Goal: Navigation & Orientation: Find specific page/section

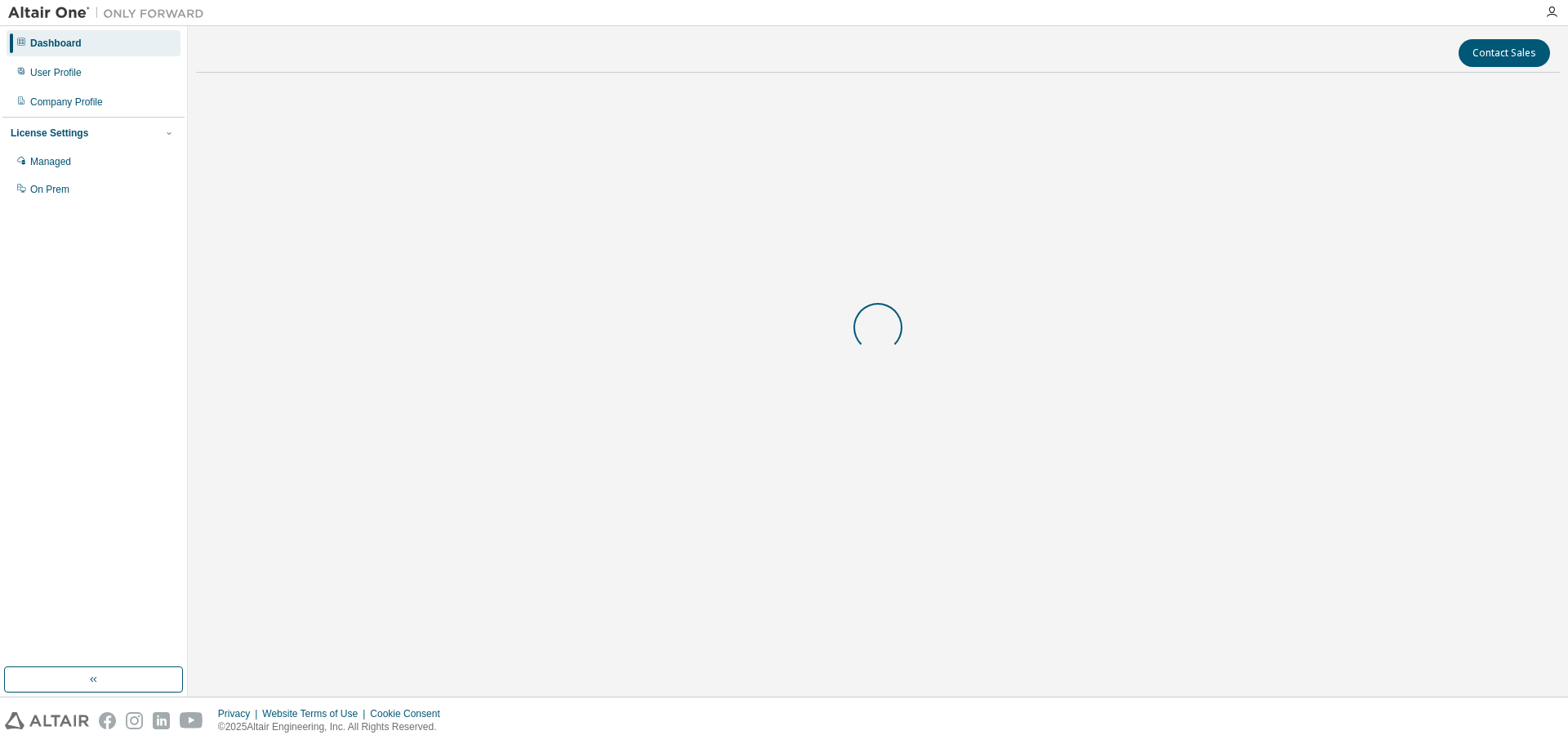
click at [1181, 716] on div "Privacy Website Terms of Use Cookie Consent © 2025 Altair Engineering, Inc. All…" at bounding box center [784, 720] width 1568 height 47
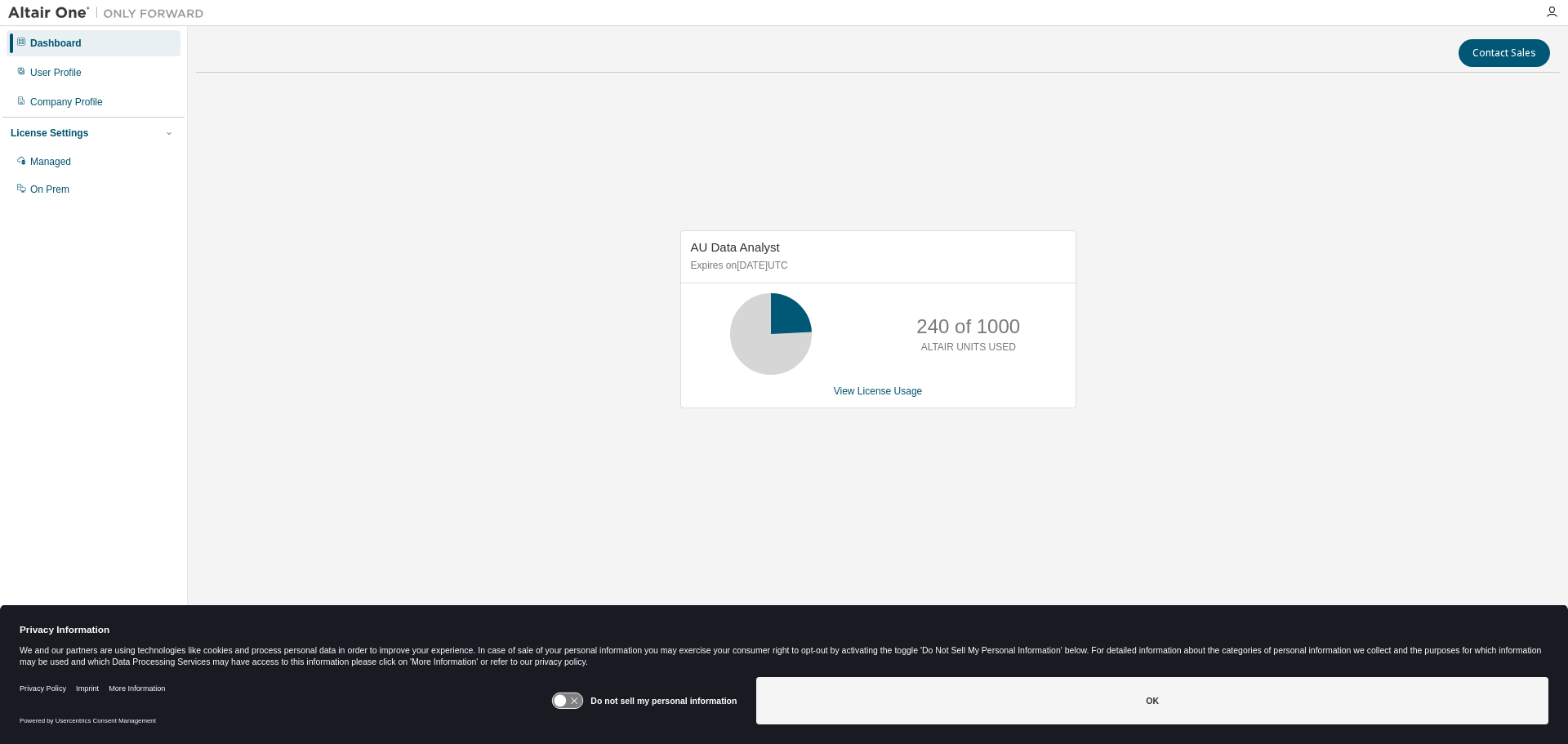
click at [78, 45] on div "Dashboard" at bounding box center [56, 44] width 51 height 13
click at [90, 105] on div "Company Profile" at bounding box center [67, 103] width 72 height 13
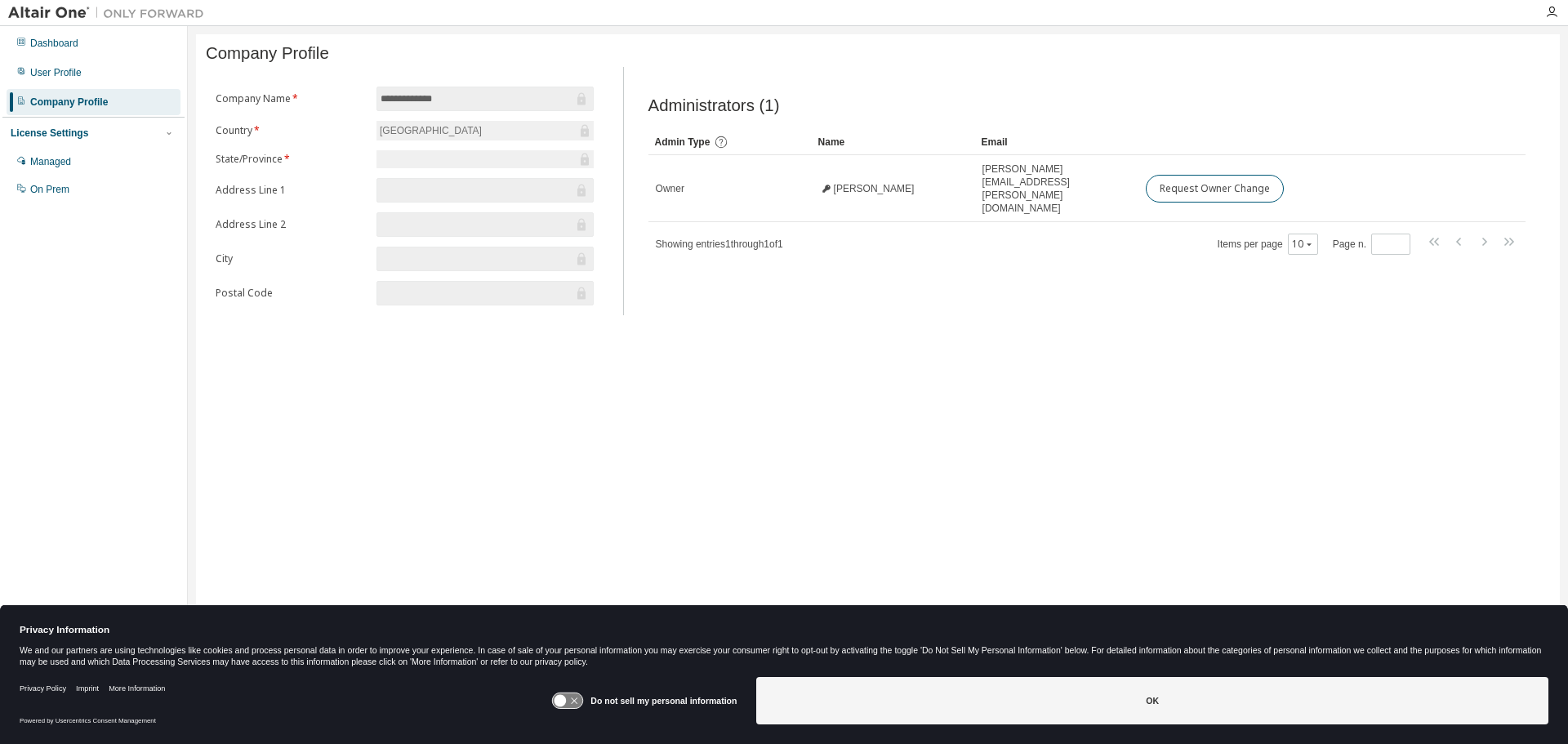
click at [583, 101] on icon at bounding box center [582, 99] width 9 height 12
click at [446, 100] on input "**********" at bounding box center [476, 98] width 193 height 16
click at [49, 41] on div "Dashboard" at bounding box center [54, 44] width 48 height 13
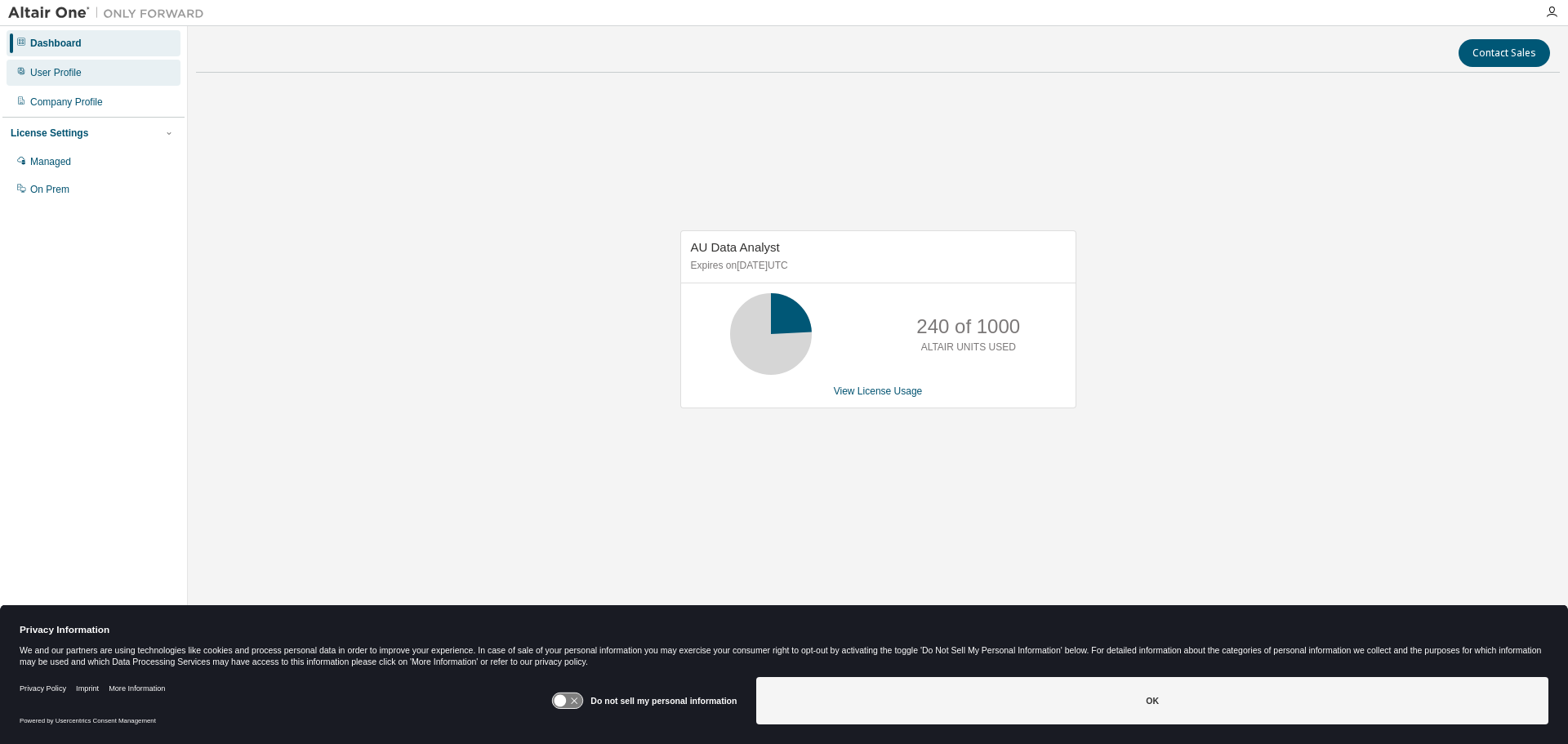
click at [62, 71] on div "User Profile" at bounding box center [56, 73] width 51 height 13
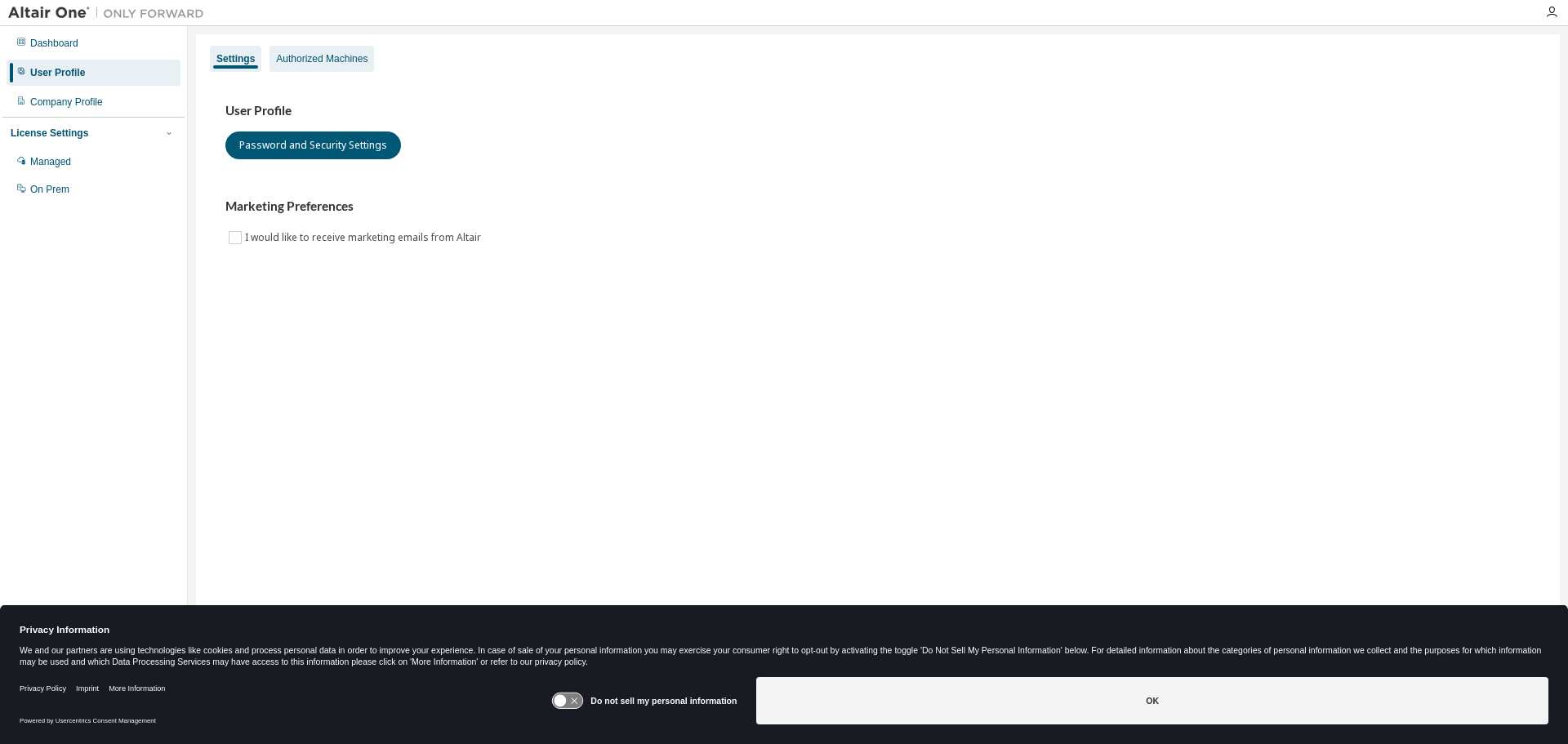
click at [304, 63] on div "Authorized Machines" at bounding box center [321, 59] width 91 height 13
